Goal: Communication & Community: Answer question/provide support

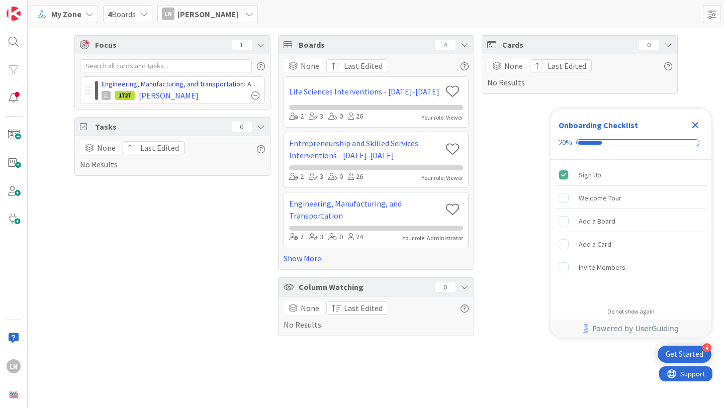
click at [206, 81] on link "Engineering, Manufacturing, and Transportation" at bounding box center [173, 83] width 142 height 9
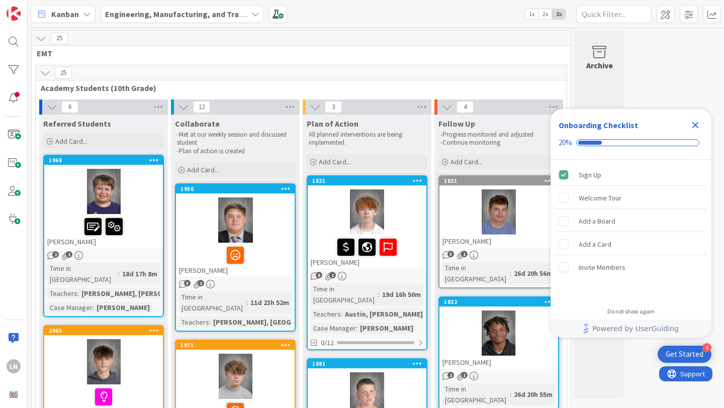
click at [698, 124] on icon "Close Checklist" at bounding box center [696, 125] width 12 height 12
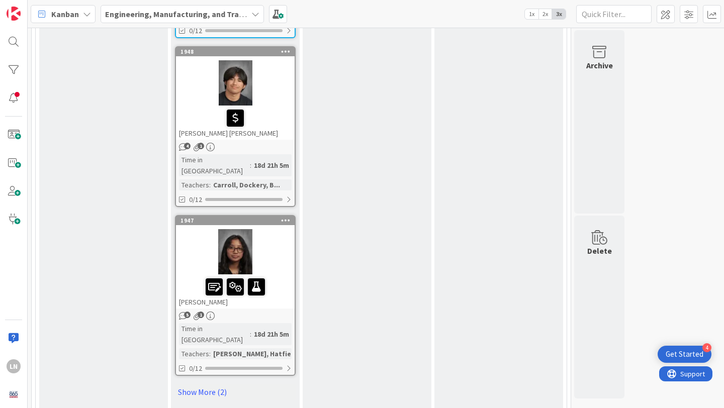
scroll to position [1426, 0]
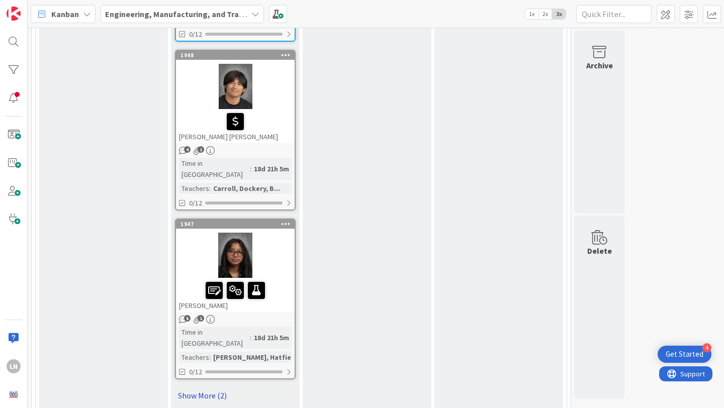
click at [196, 388] on link "Show More (2)" at bounding box center [235, 396] width 121 height 16
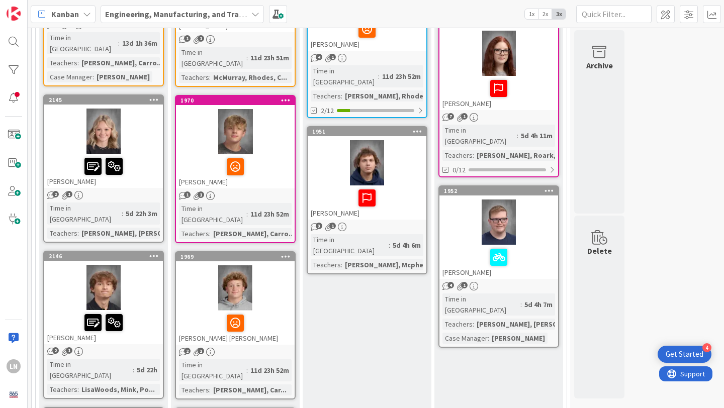
scroll to position [401, 0]
click at [147, 109] on div at bounding box center [103, 131] width 119 height 45
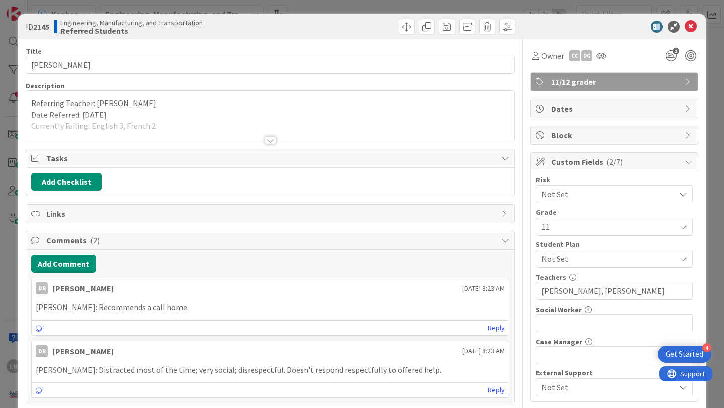
scroll to position [19, 0]
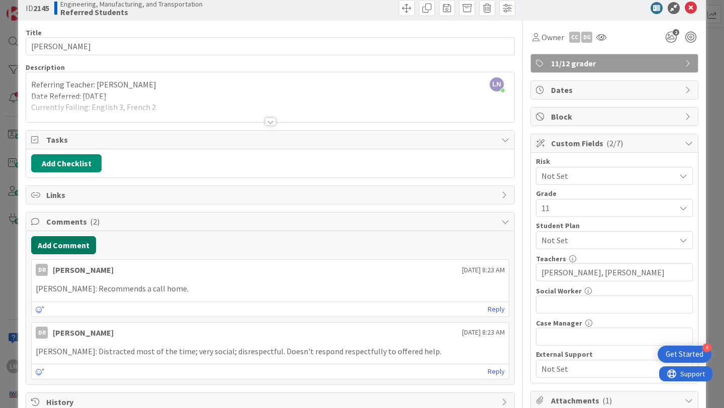
click at [80, 244] on button "Add Comment" at bounding box center [63, 245] width 65 height 18
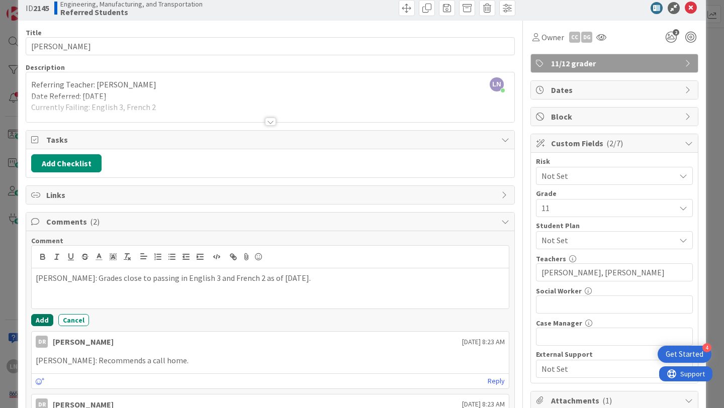
click at [47, 319] on button "Add" at bounding box center [42, 320] width 22 height 12
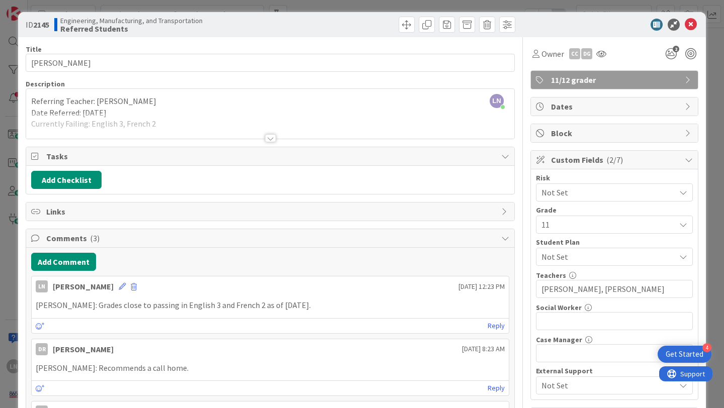
scroll to position [0, 0]
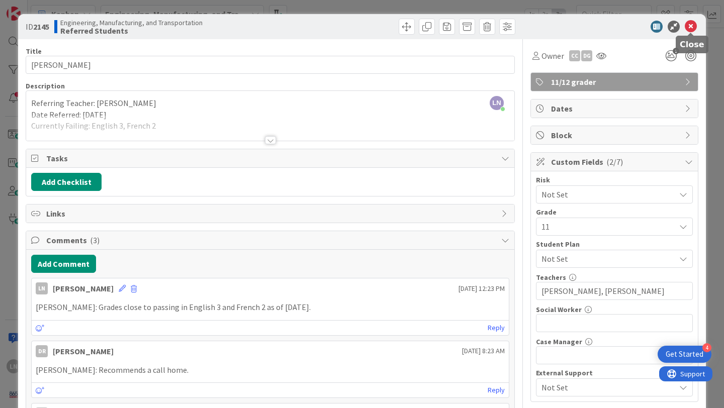
click at [692, 26] on icon at bounding box center [691, 27] width 12 height 12
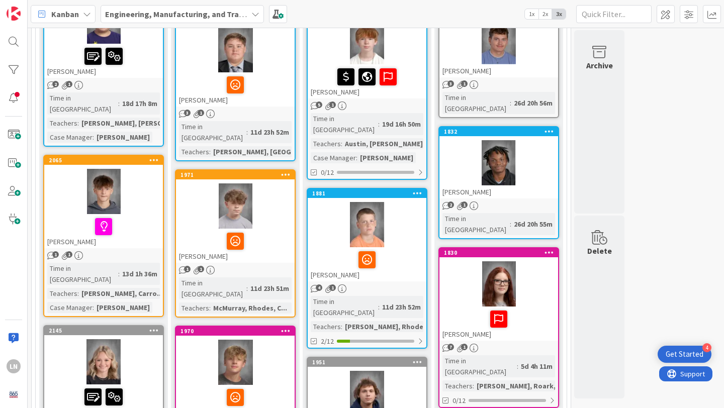
scroll to position [175, 0]
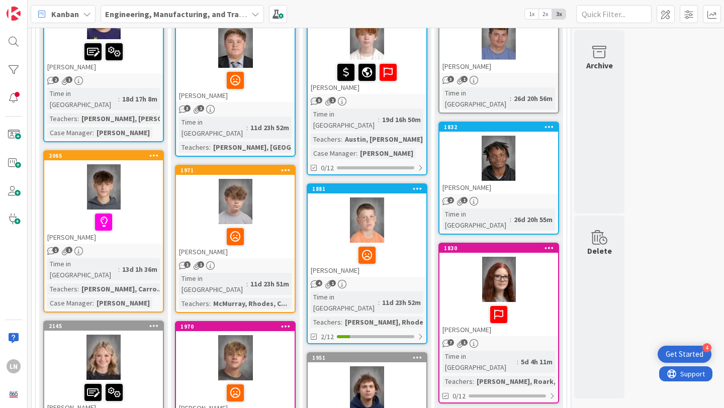
click at [265, 201] on div at bounding box center [235, 201] width 119 height 45
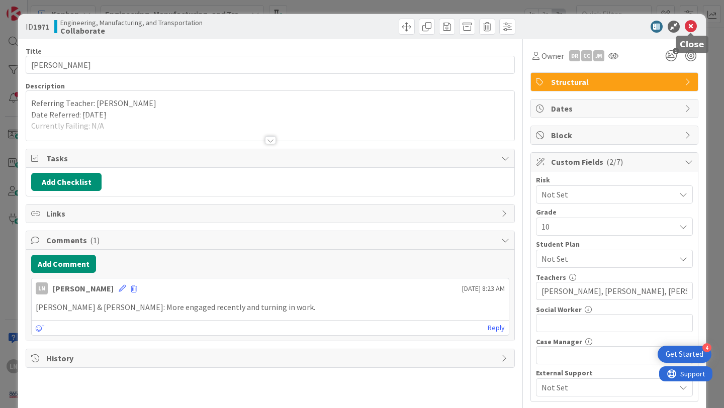
click at [689, 25] on icon at bounding box center [691, 27] width 12 height 12
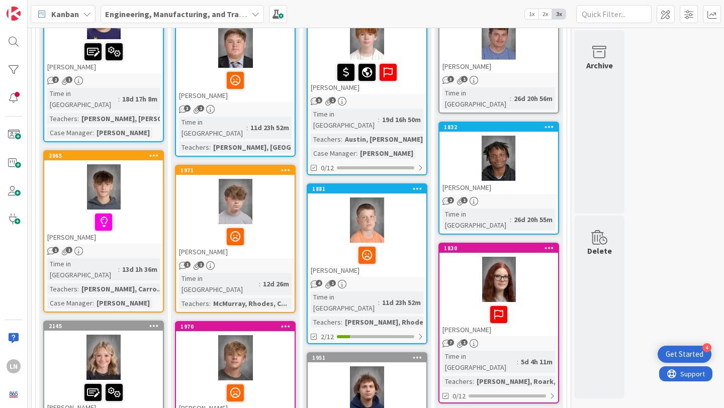
click at [265, 209] on div at bounding box center [235, 201] width 119 height 45
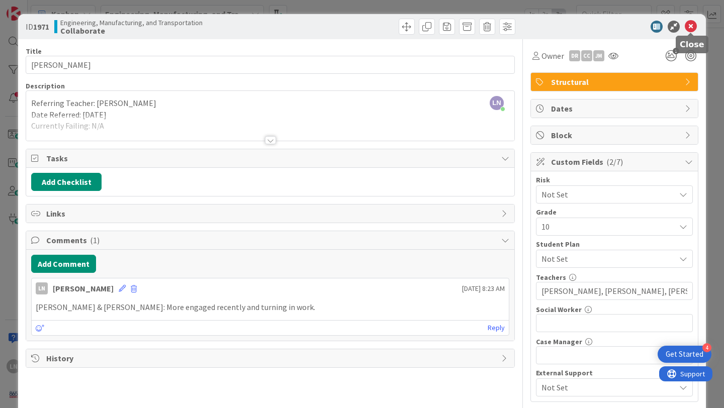
click at [692, 27] on icon at bounding box center [691, 27] width 12 height 12
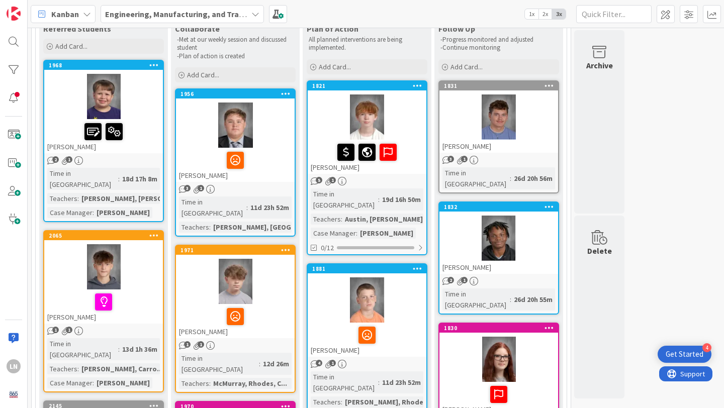
click at [264, 159] on div at bounding box center [235, 160] width 113 height 21
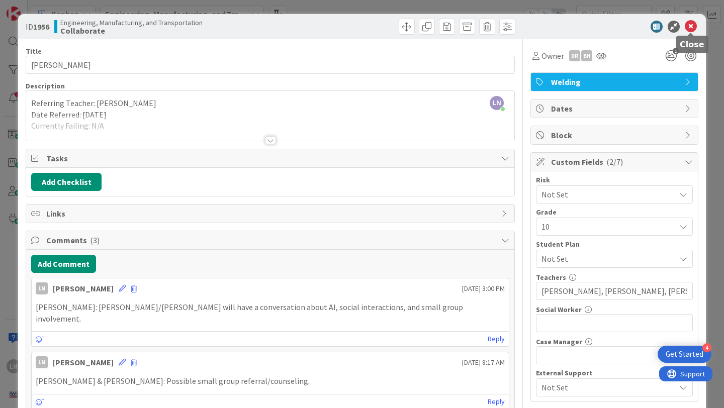
click at [694, 24] on icon at bounding box center [691, 27] width 12 height 12
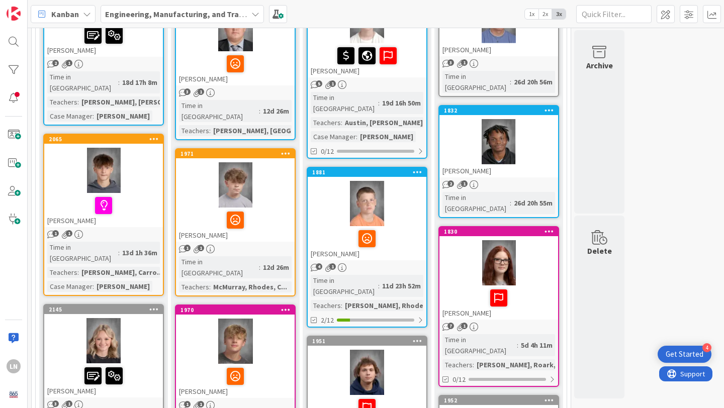
click at [399, 214] on div at bounding box center [367, 203] width 119 height 45
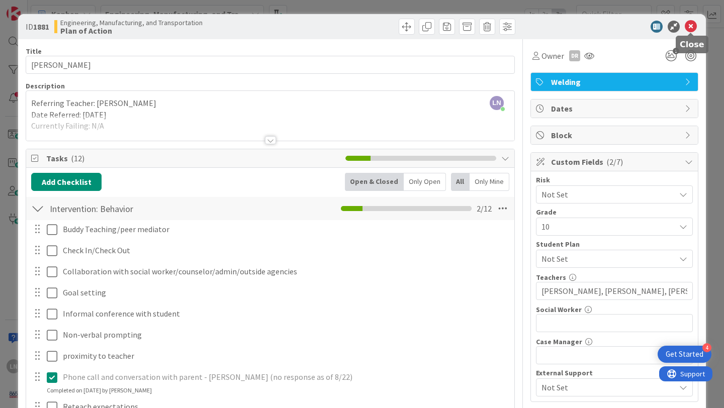
click at [692, 26] on icon at bounding box center [691, 27] width 12 height 12
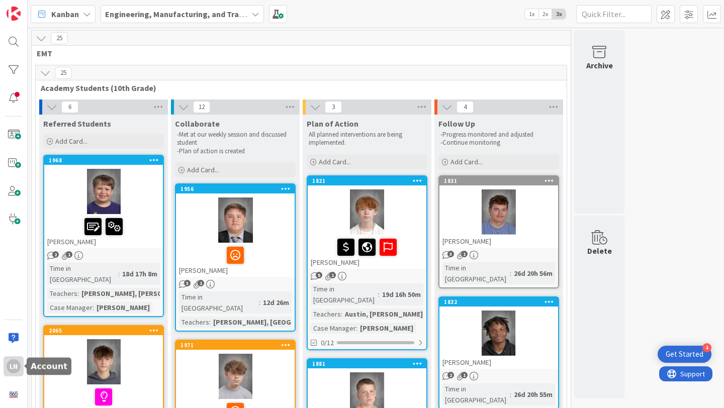
click at [14, 373] on div "LN" at bounding box center [14, 367] width 14 height 14
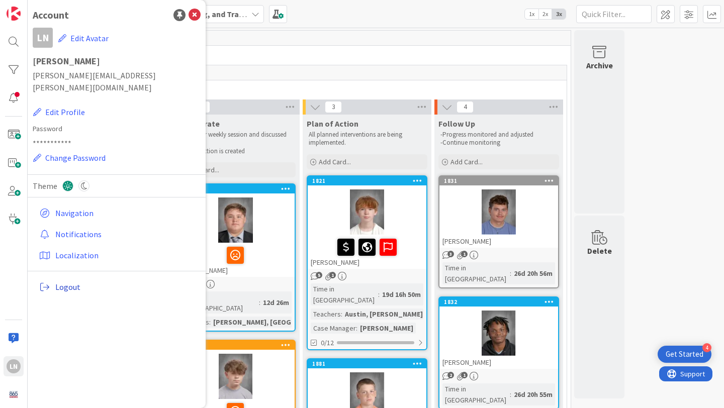
click at [72, 281] on span "Logout" at bounding box center [125, 287] width 141 height 12
